Goal: Transaction & Acquisition: Subscribe to service/newsletter

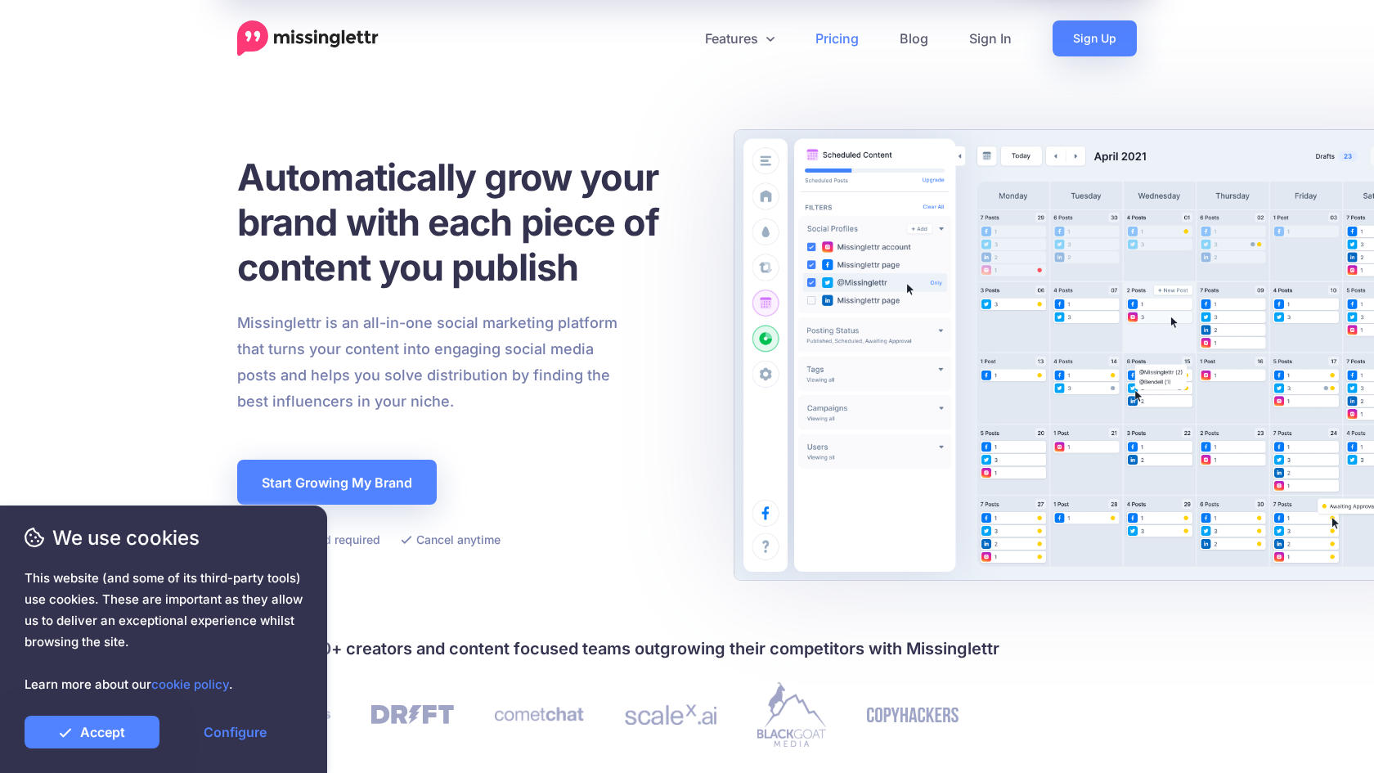
click at [839, 35] on link "Pricing" at bounding box center [837, 38] width 84 height 36
click at [748, 42] on link "Features" at bounding box center [740, 38] width 110 height 36
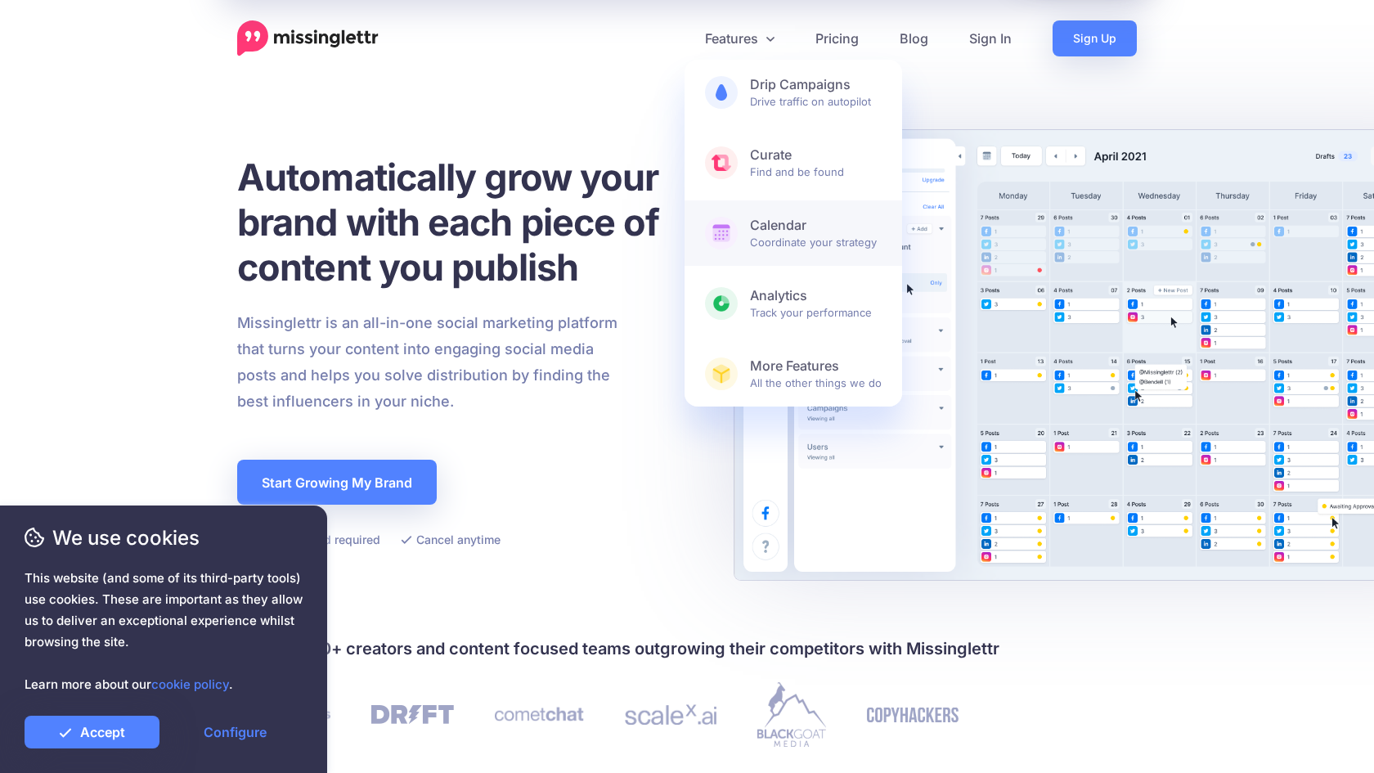
click at [797, 232] on b "Calendar" at bounding box center [816, 225] width 132 height 17
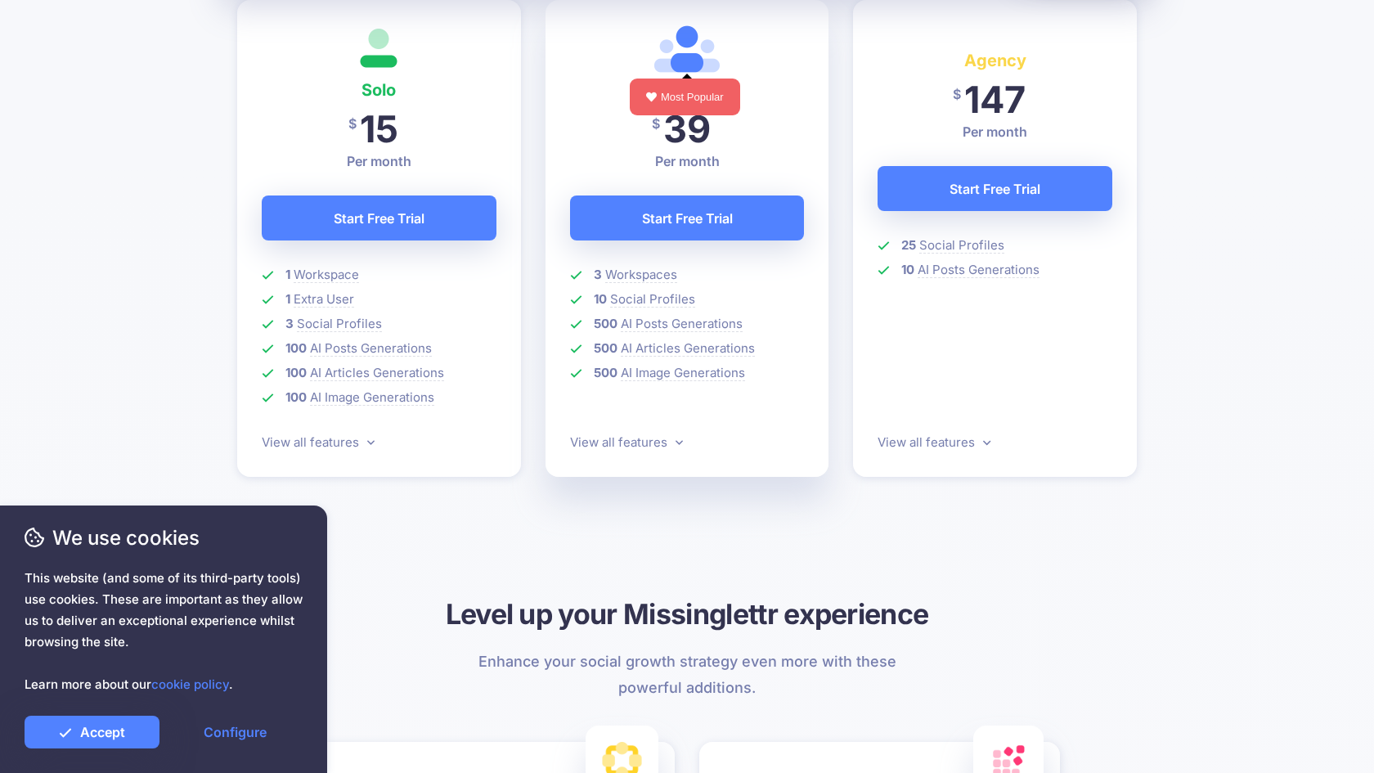
scroll to position [510, 0]
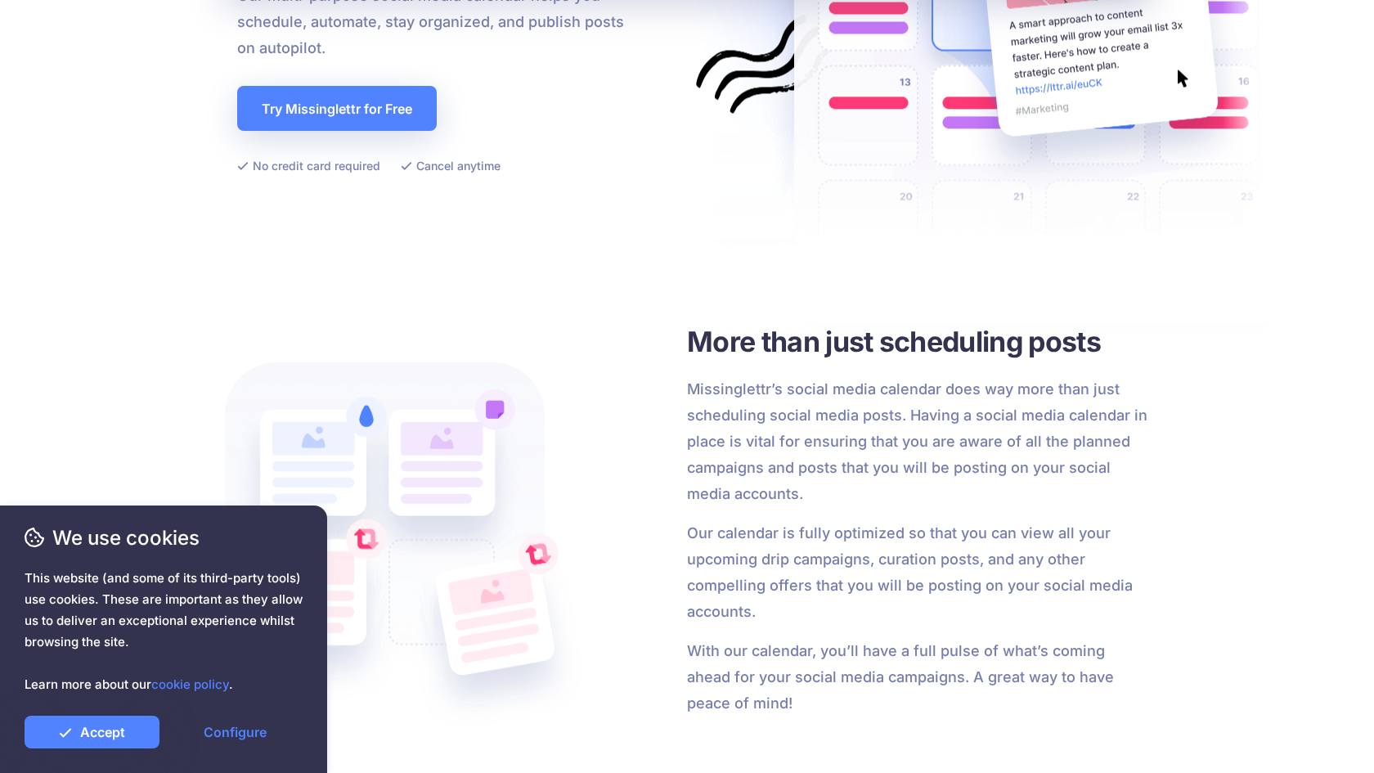
scroll to position [364, 0]
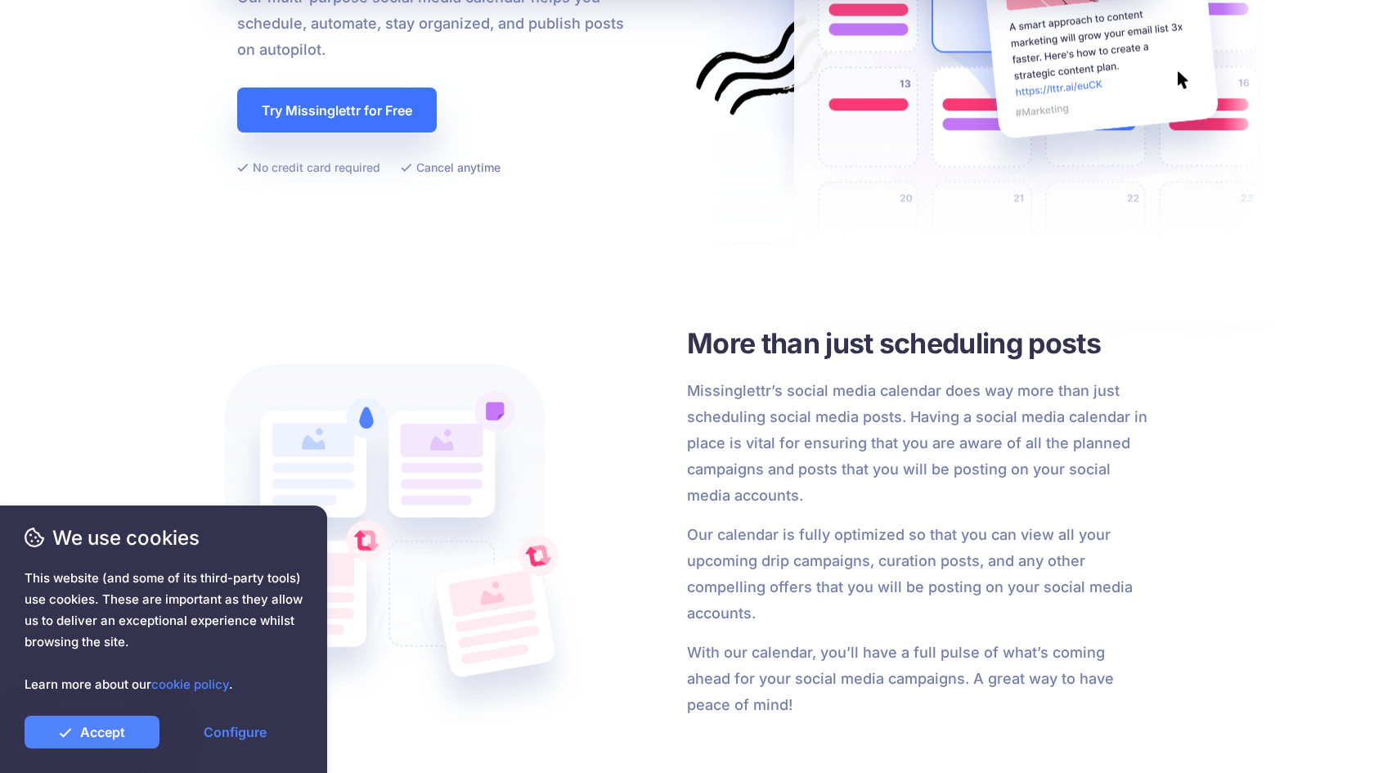
click at [388, 115] on link "Try Missinglettr for Free" at bounding box center [337, 110] width 200 height 45
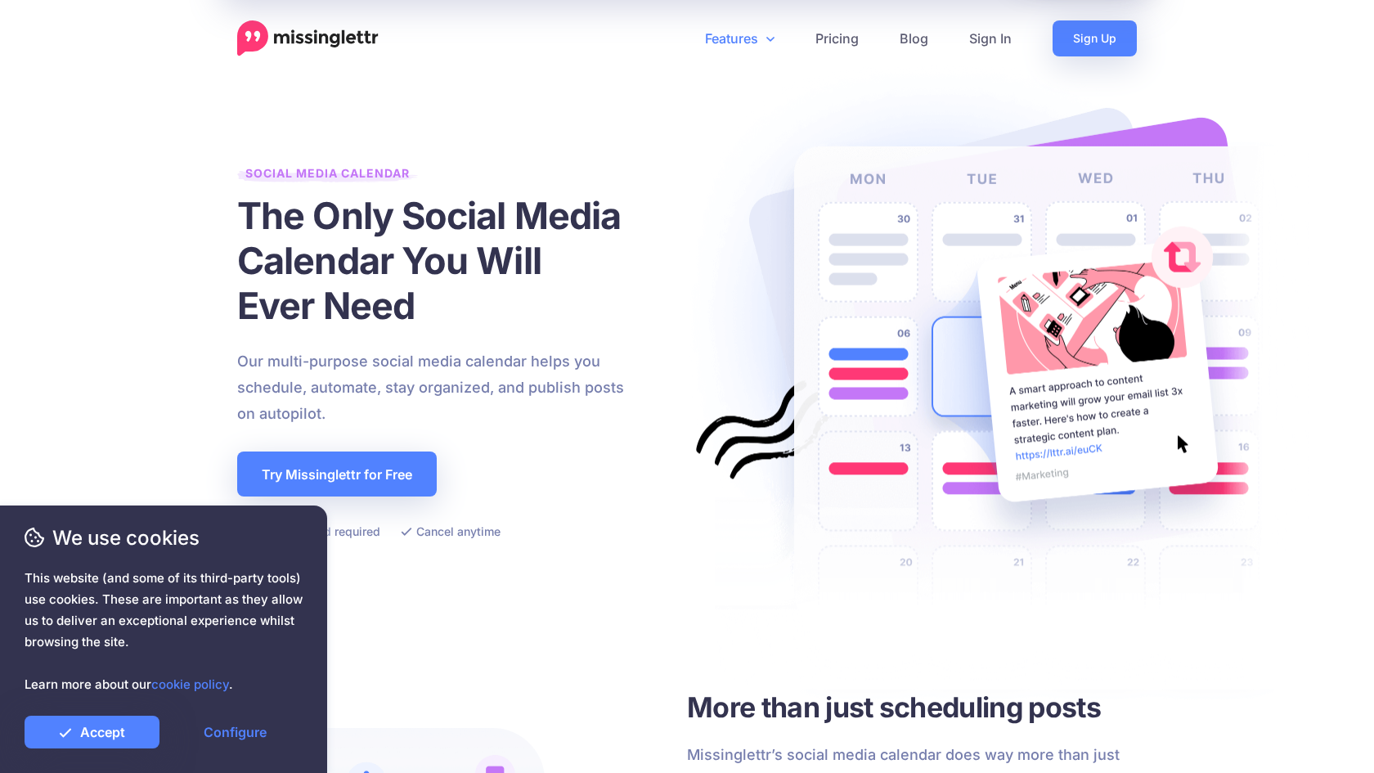
scroll to position [0, 0]
click at [761, 37] on link "Features" at bounding box center [740, 38] width 110 height 36
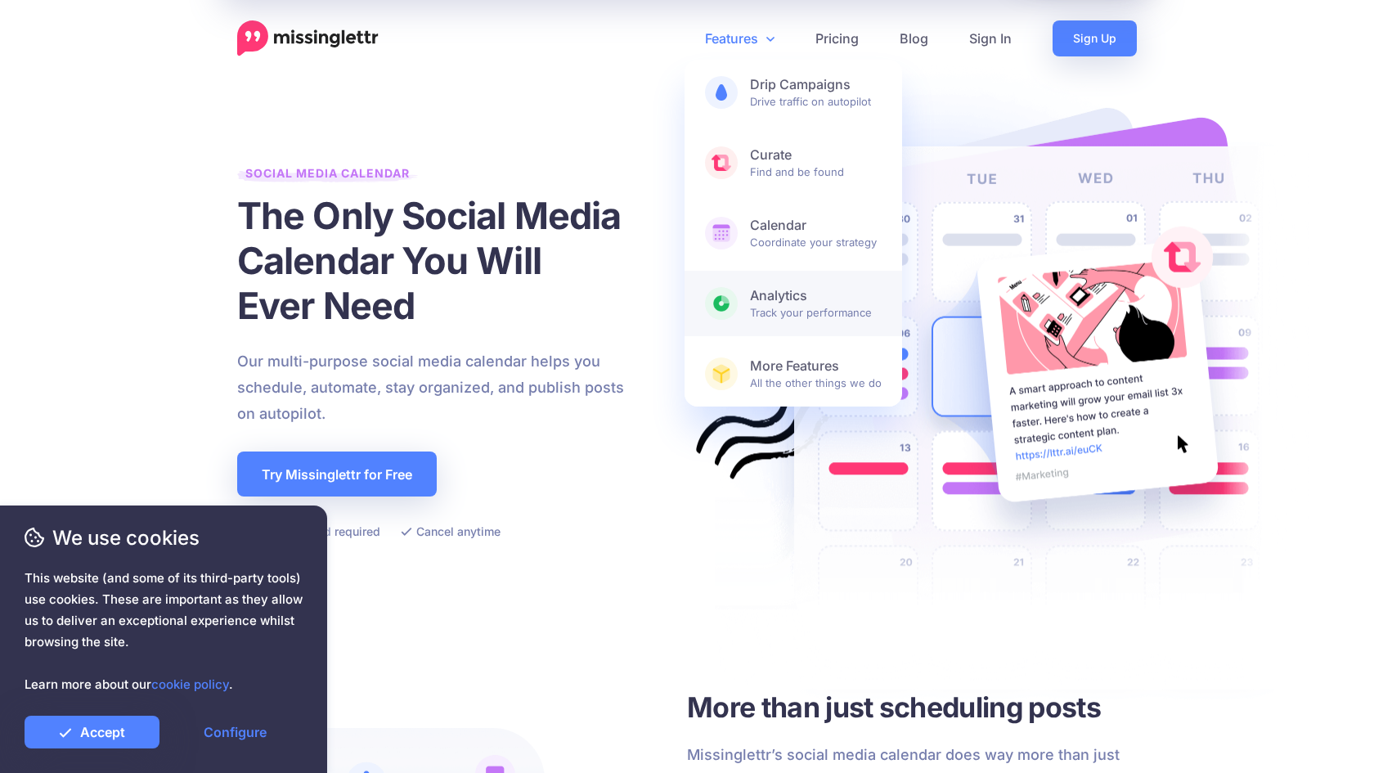
click at [786, 300] on b "Analytics" at bounding box center [816, 295] width 132 height 17
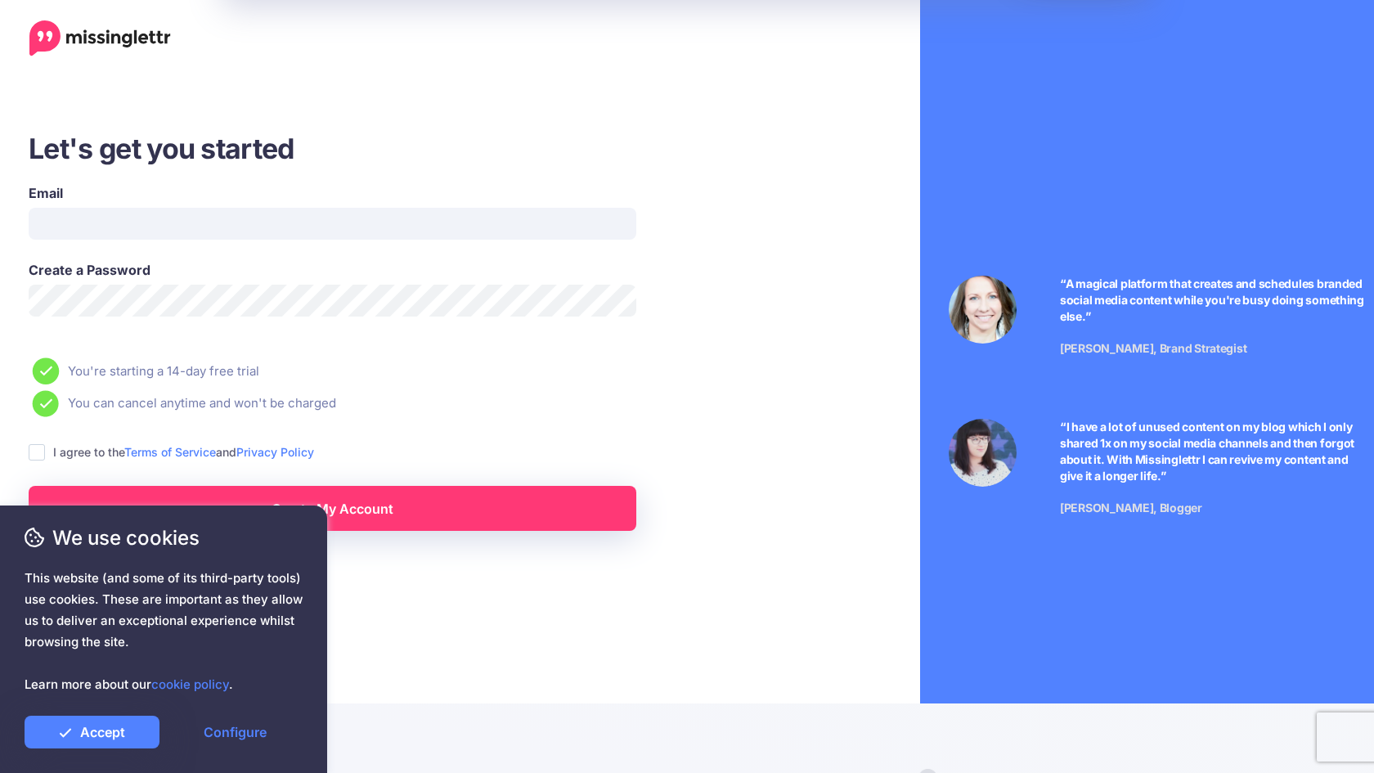
click at [356, 645] on div "Let's get you started Email Create a Password You're starting a 14-day free tri…" at bounding box center [396, 425] width 816 height 851
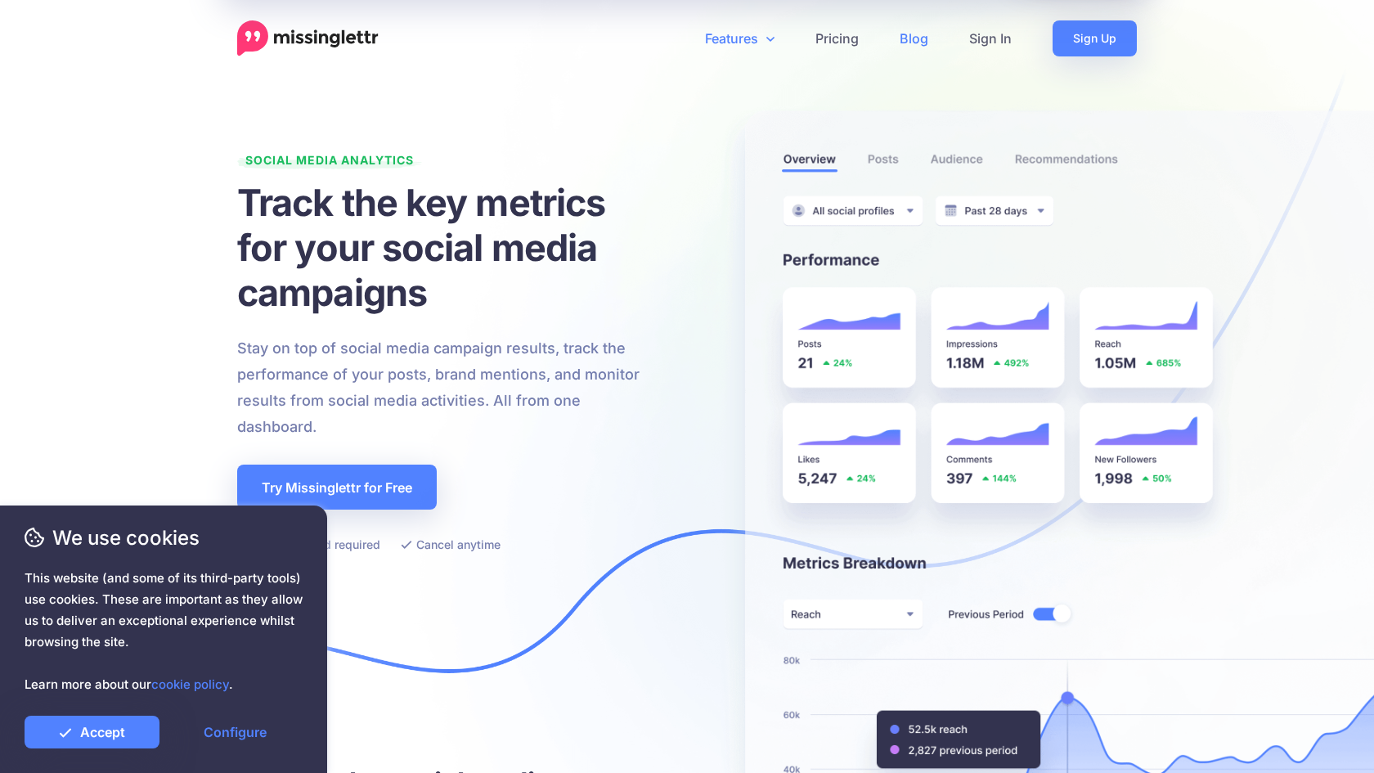
click at [926, 38] on link "Blog" at bounding box center [914, 38] width 70 height 36
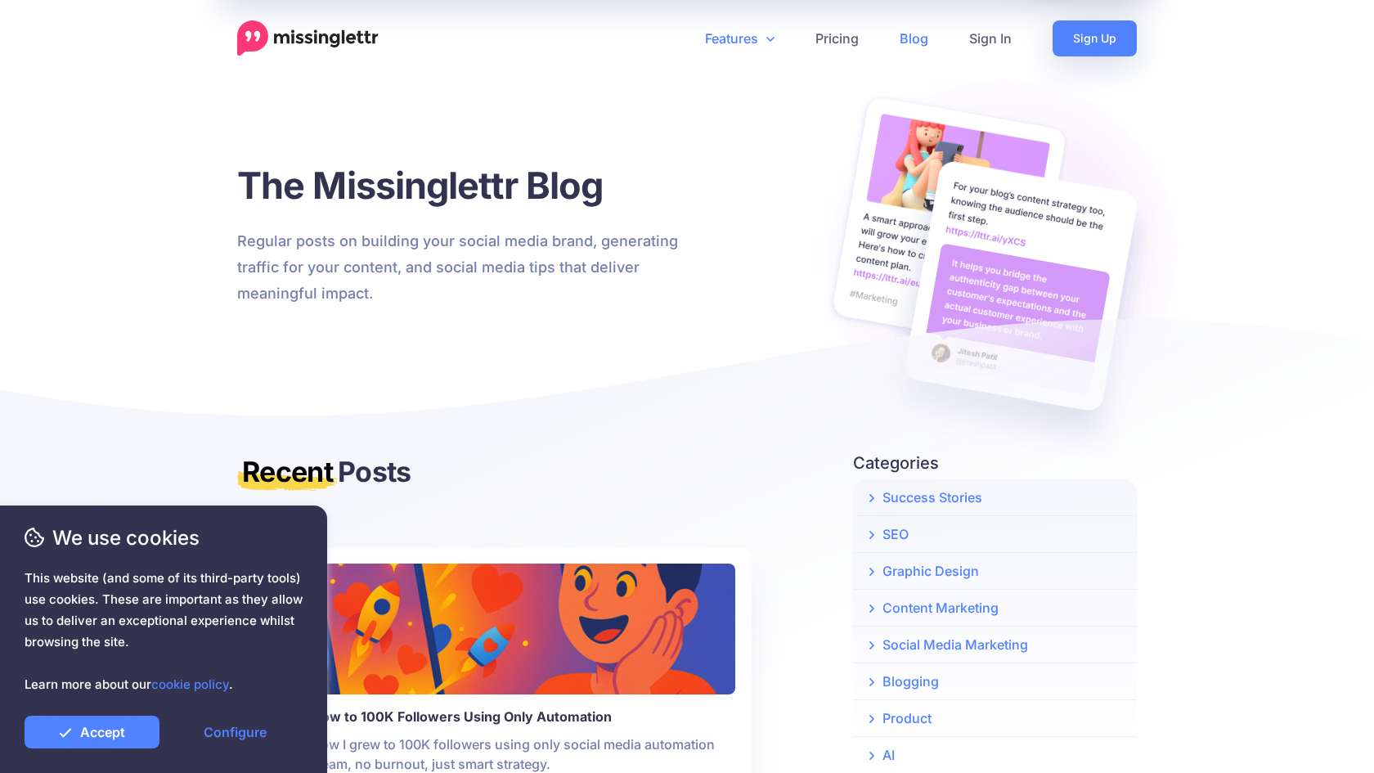
click at [760, 34] on link "Features" at bounding box center [740, 38] width 110 height 36
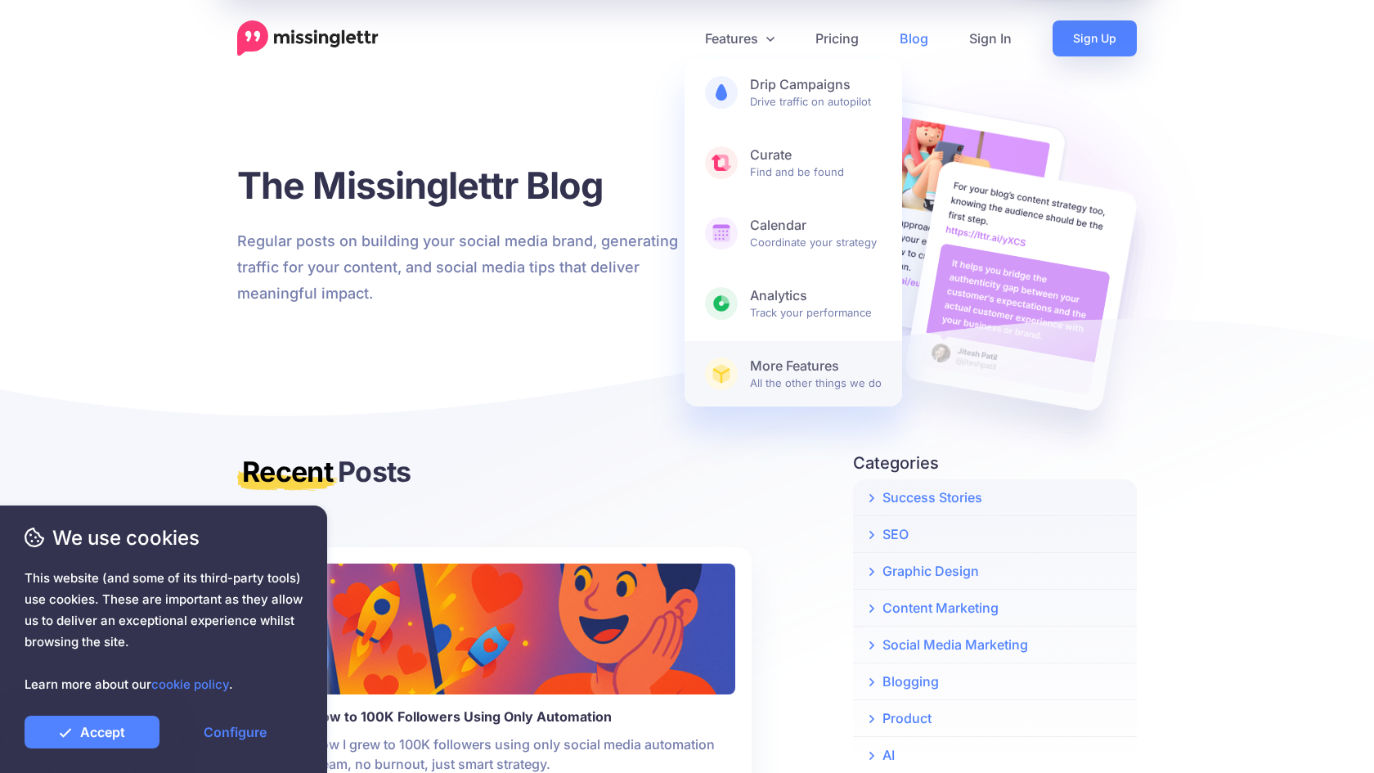
click at [809, 370] on b "More Features" at bounding box center [816, 365] width 132 height 17
